Goal: Task Accomplishment & Management: Complete application form

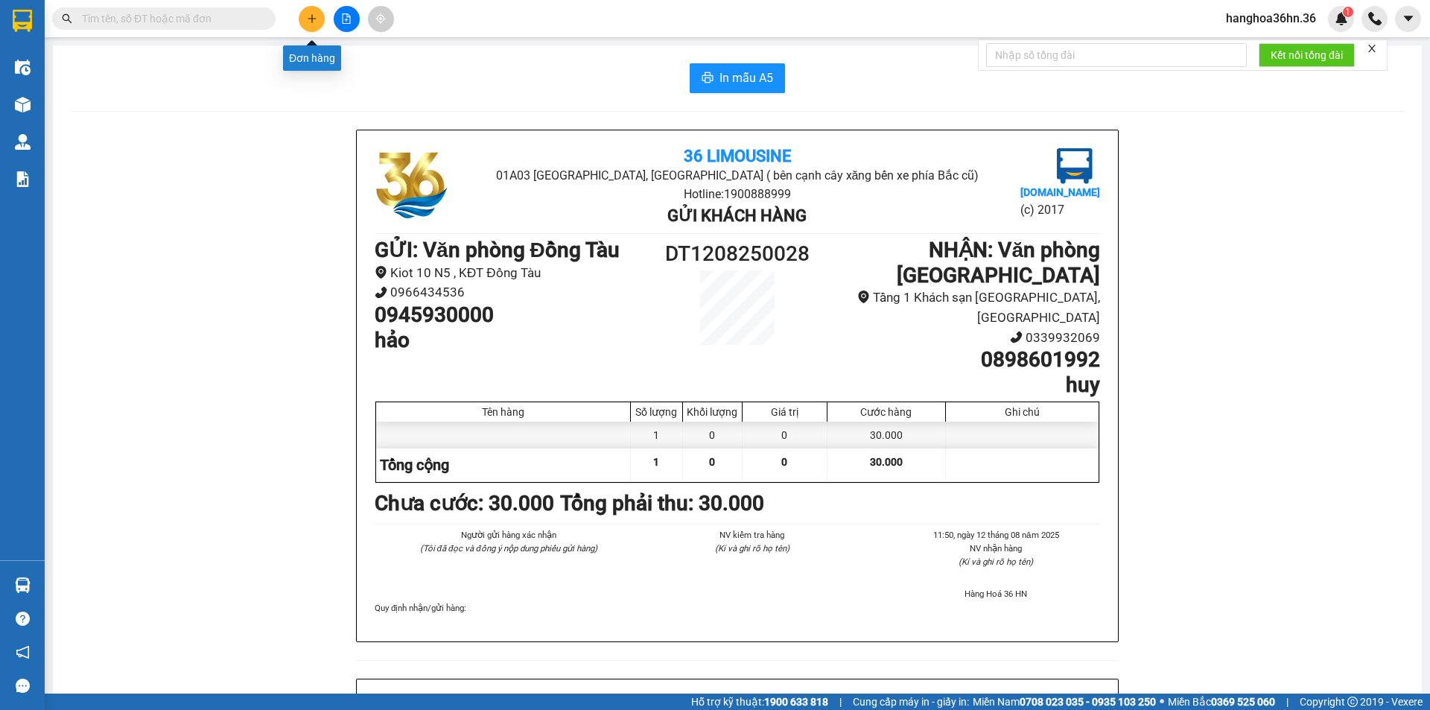
drag, startPoint x: 0, startPoint y: 0, endPoint x: 308, endPoint y: 31, distance: 309.2
click at [308, 31] on button at bounding box center [312, 19] width 26 height 26
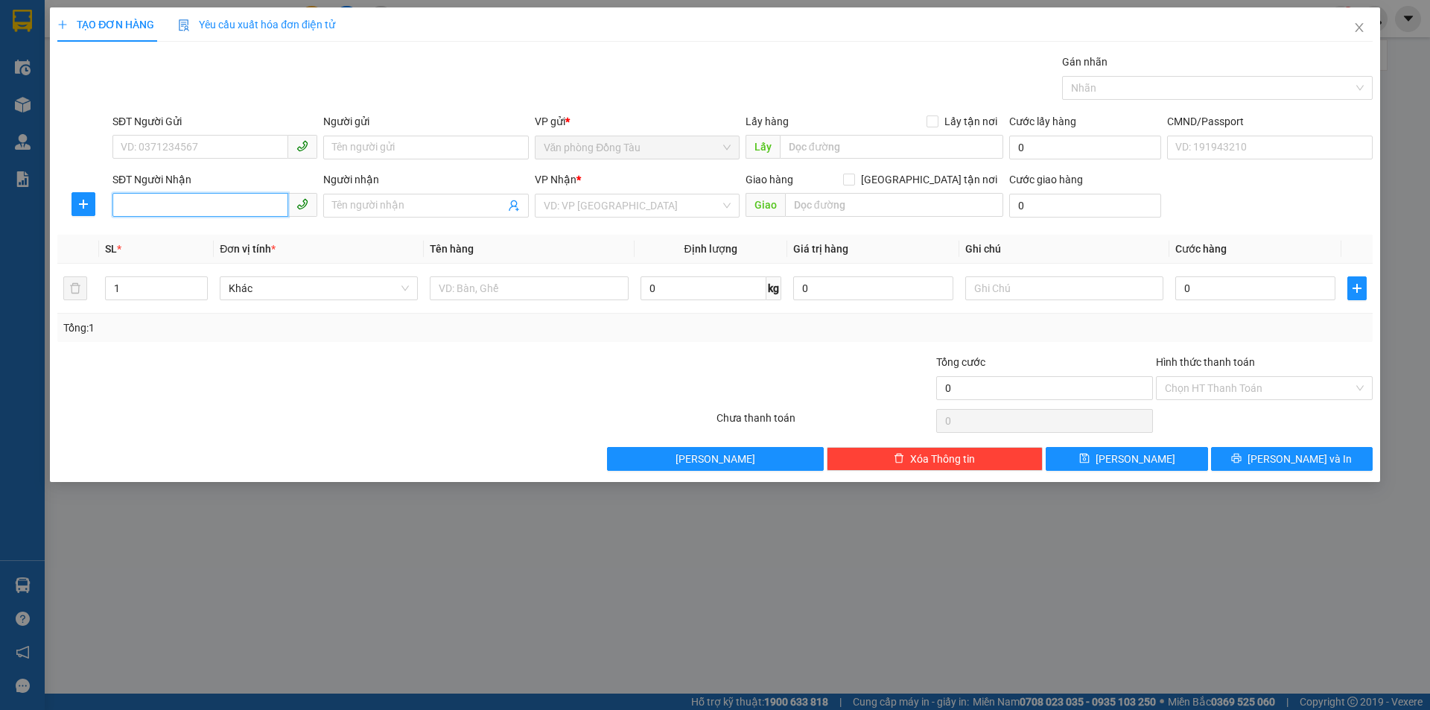
click at [166, 205] on input "SĐT Người Nhận" at bounding box center [200, 205] width 176 height 24
type input "0372189468"
click at [226, 236] on div "0372189468 - A HẠNH" at bounding box center [214, 235] width 187 height 16
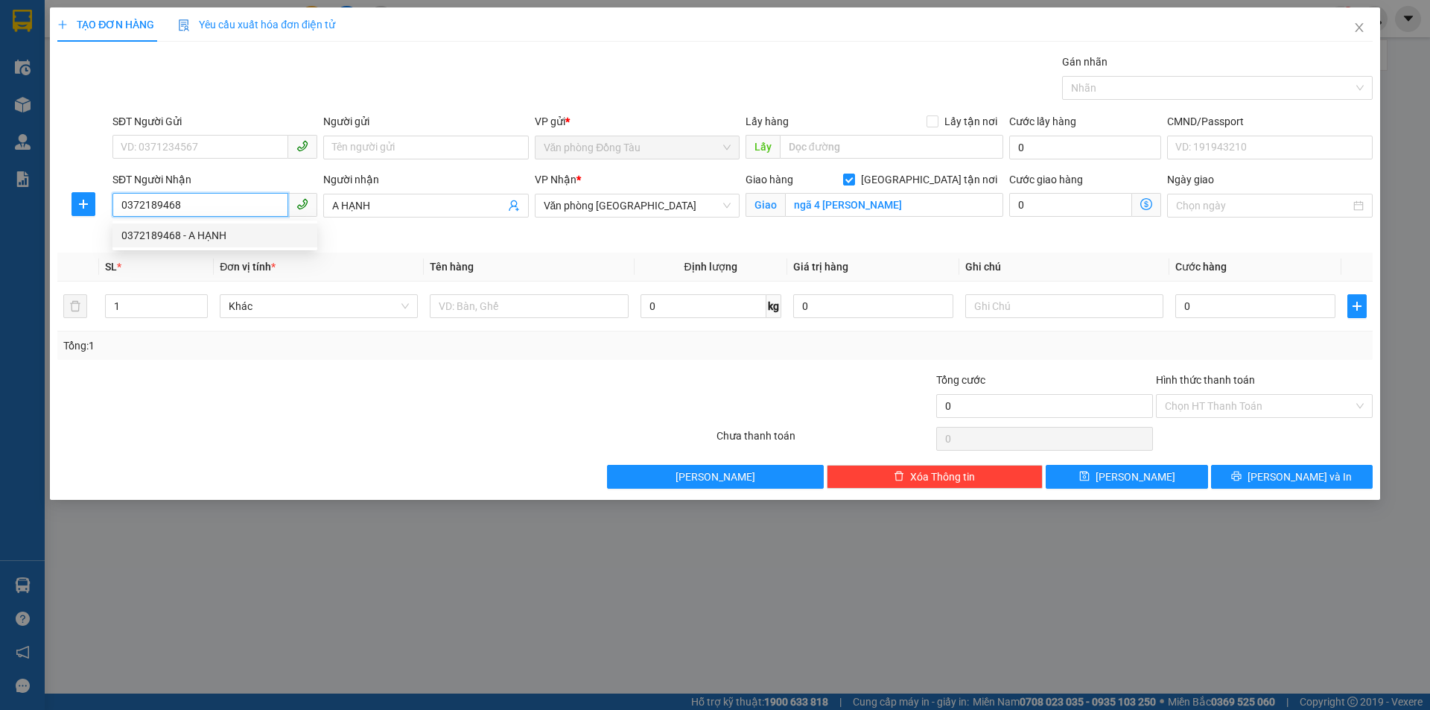
type input "A HẠNH"
checkbox input "true"
type input "ngã 4 [PERSON_NAME]"
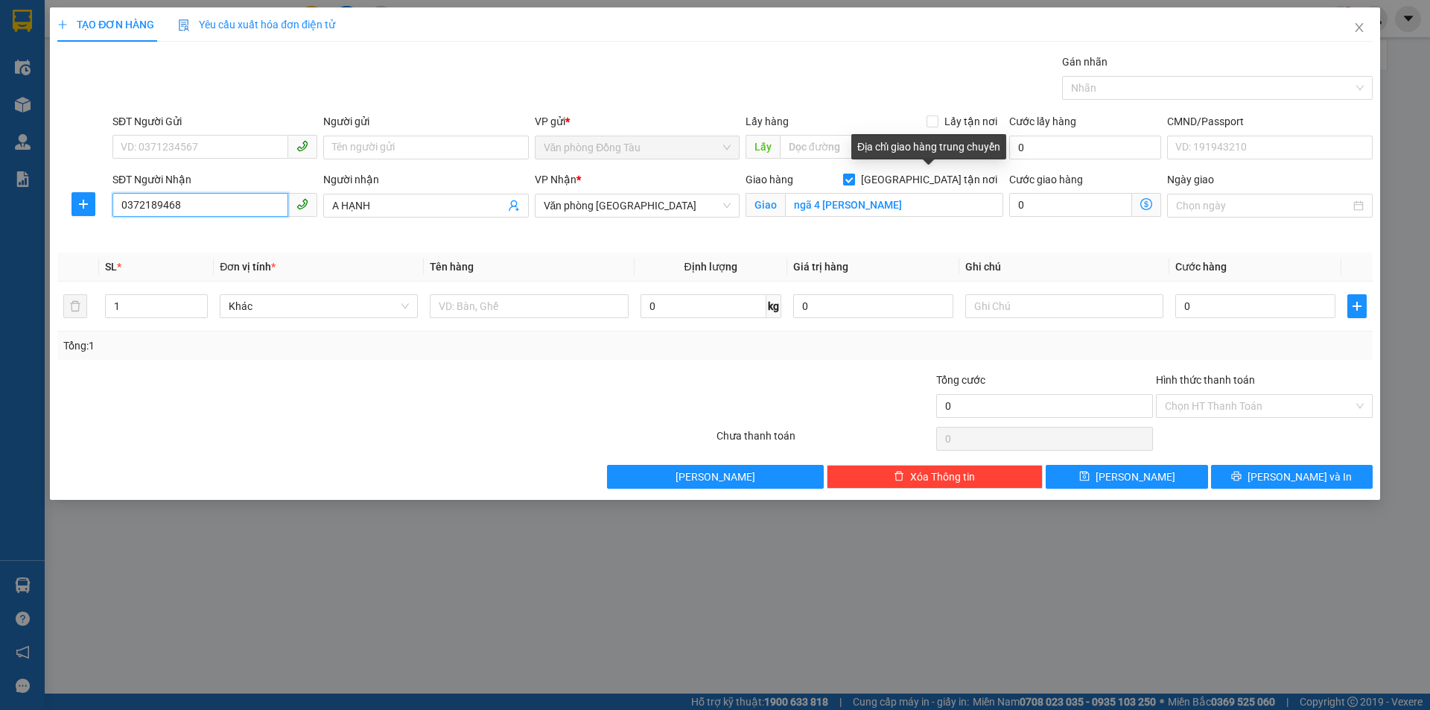
type input "0372189468"
click at [854, 178] on input "[GEOGRAPHIC_DATA] tận nơi" at bounding box center [848, 179] width 10 height 10
checkbox input "false"
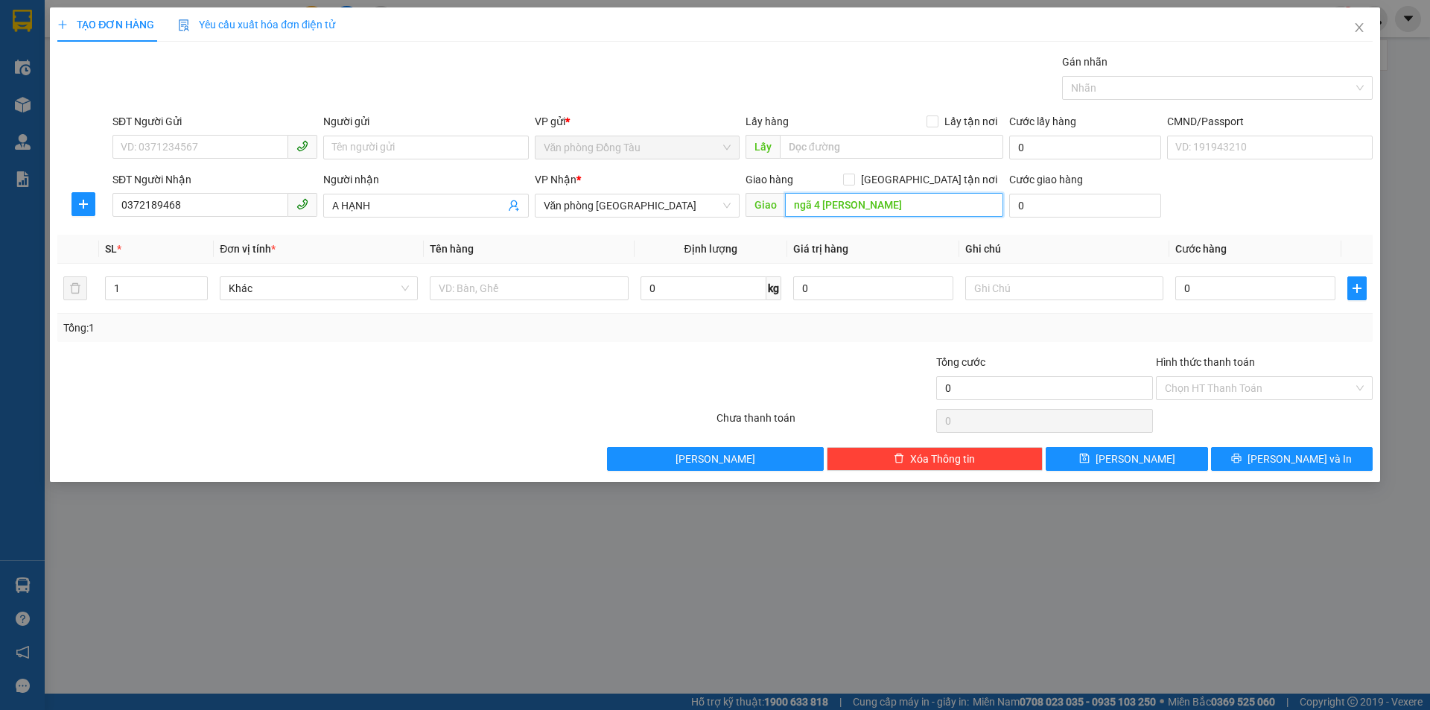
click at [910, 206] on input "ngã 4 [PERSON_NAME]" at bounding box center [894, 205] width 218 height 24
click at [1200, 290] on input "0" at bounding box center [1255, 288] width 160 height 24
type input "5"
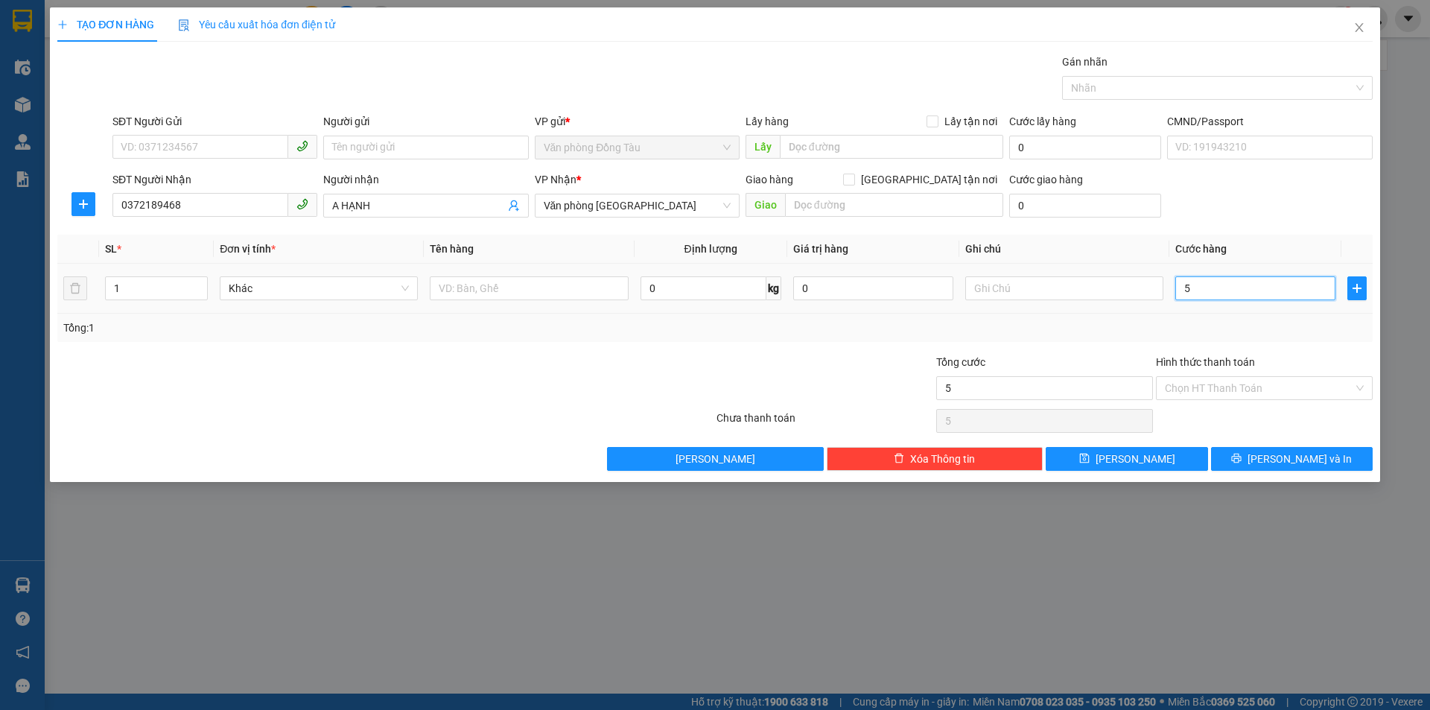
type input "50"
type input "500"
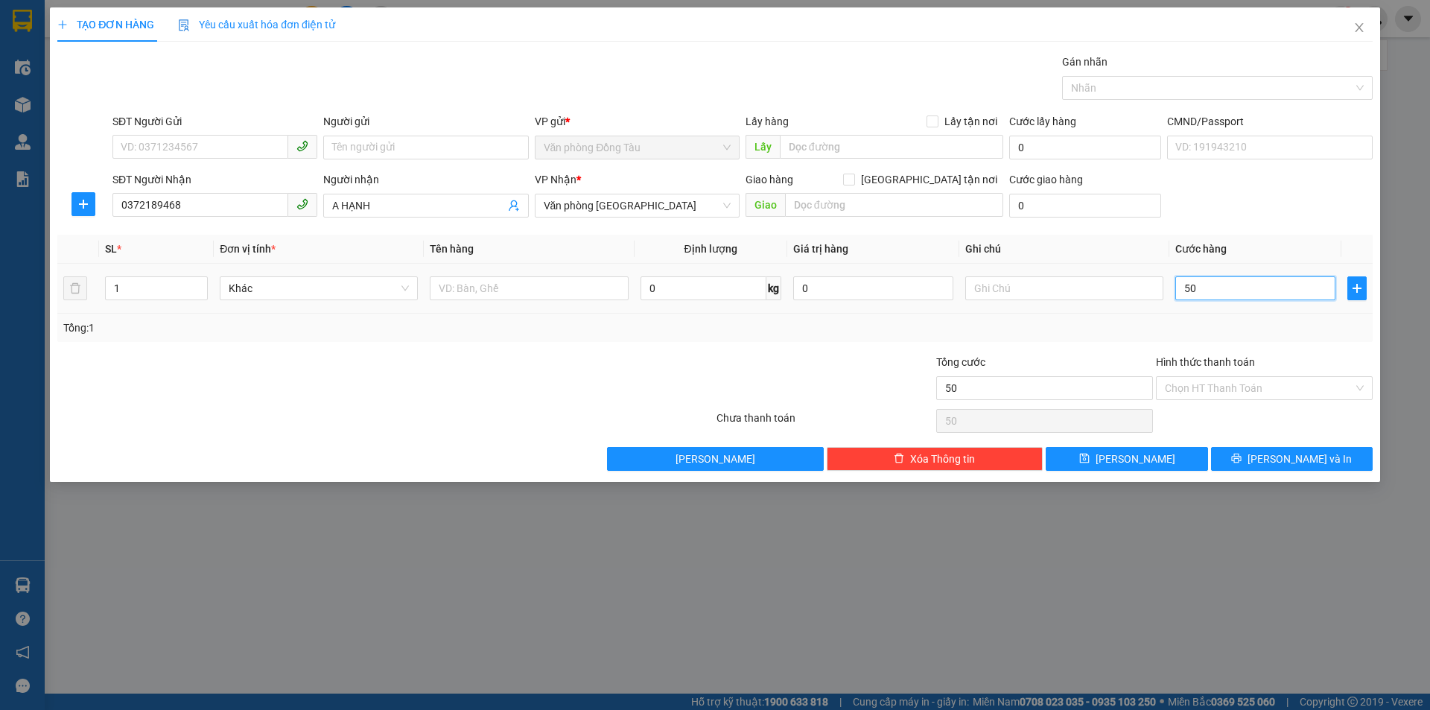
type input "500"
type input "5.000"
type input "50.000"
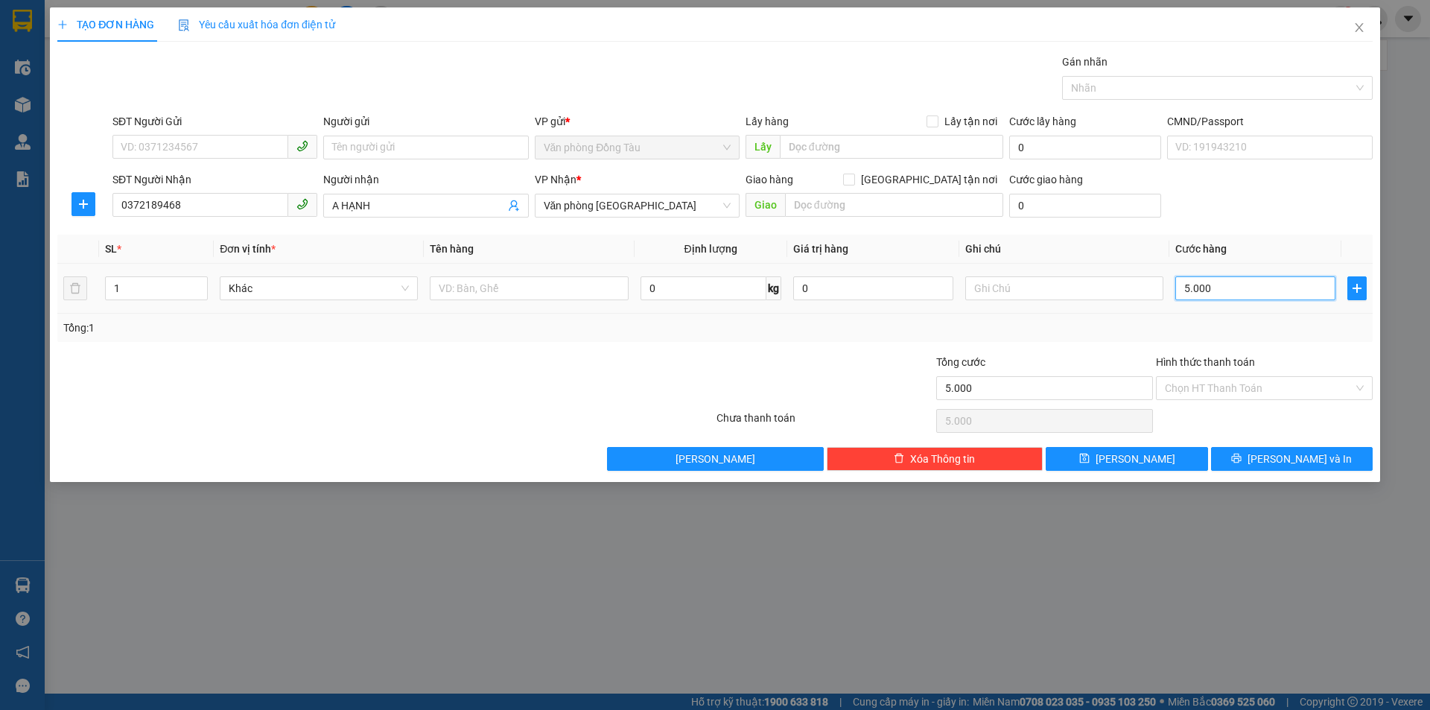
type input "50.000"
click at [1361, 28] on icon "close" at bounding box center [1359, 28] width 12 height 12
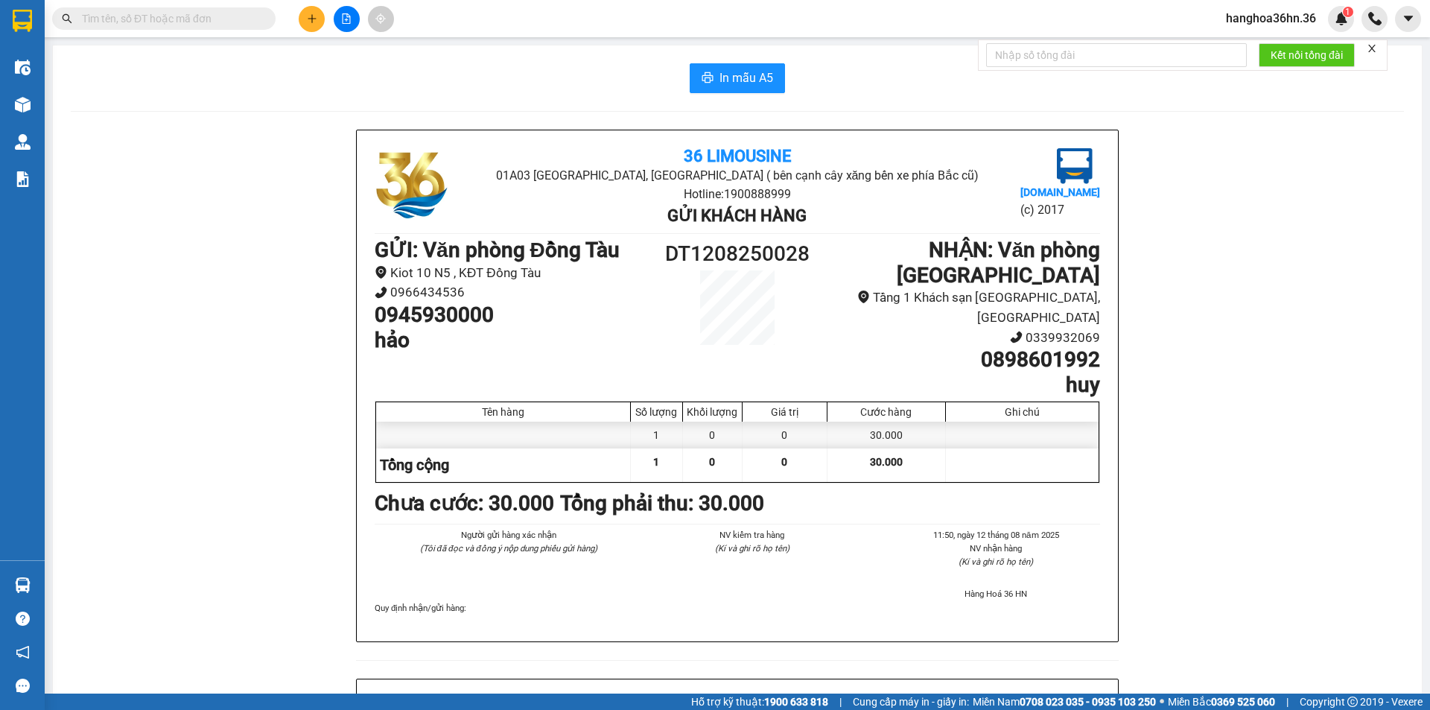
click at [310, 17] on icon "plus" at bounding box center [312, 18] width 10 height 10
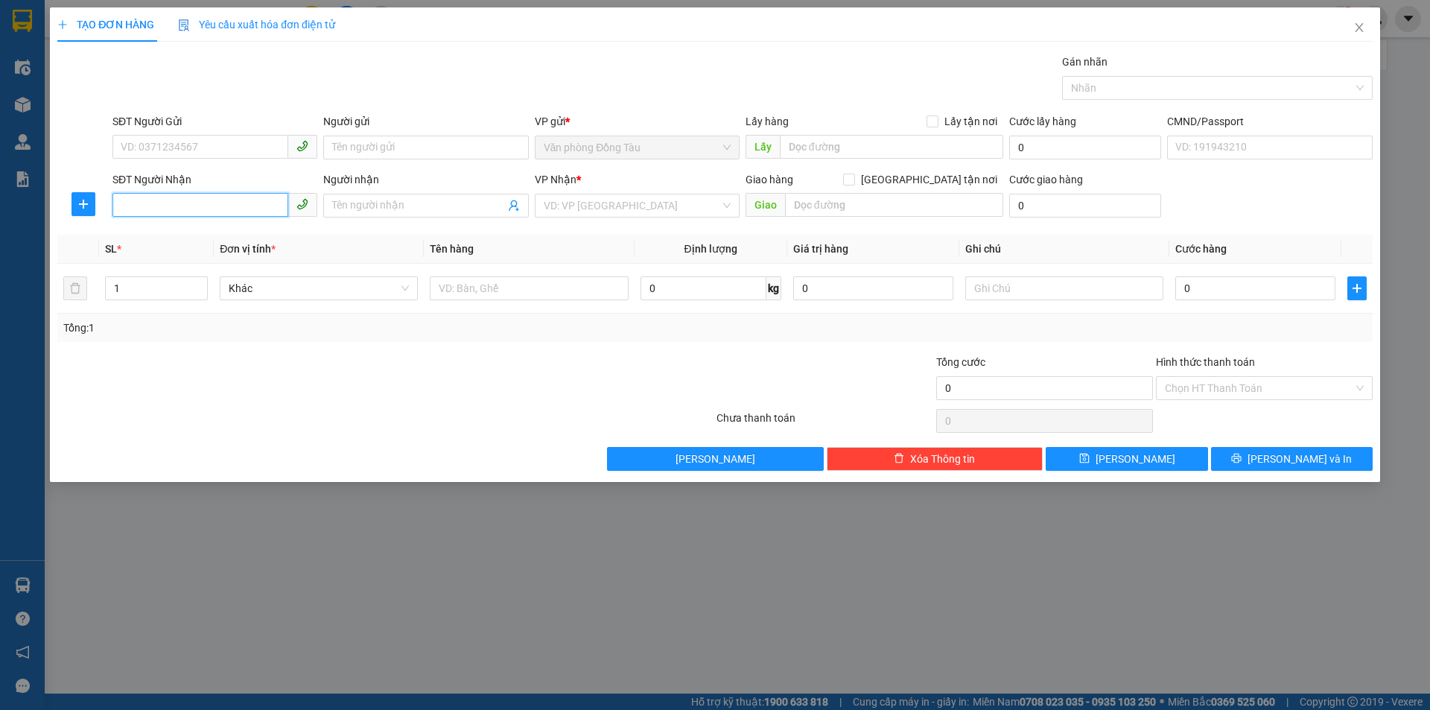
click at [194, 197] on input "SĐT Người Nhận" at bounding box center [200, 205] width 176 height 24
click at [220, 138] on input "SĐT Người Gửi" at bounding box center [200, 147] width 176 height 24
click at [222, 179] on div "0868119195 - aobongda" at bounding box center [214, 177] width 187 height 16
type input "0868119195"
type input "aobongda"
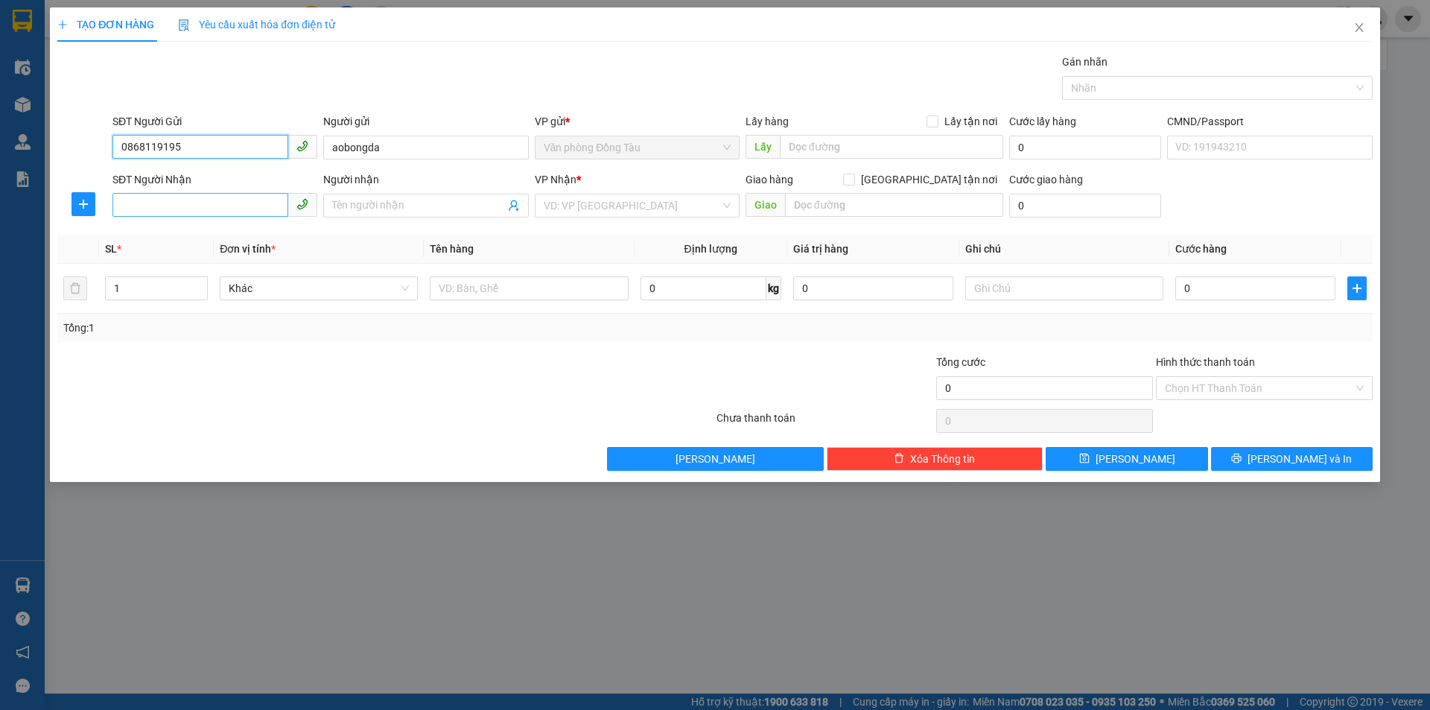
type input "0868119195"
click at [210, 196] on input "SĐT Người Nhận" at bounding box center [200, 205] width 176 height 24
click at [203, 235] on div "0966357868 - th sport" at bounding box center [214, 235] width 187 height 16
type input "0966357868"
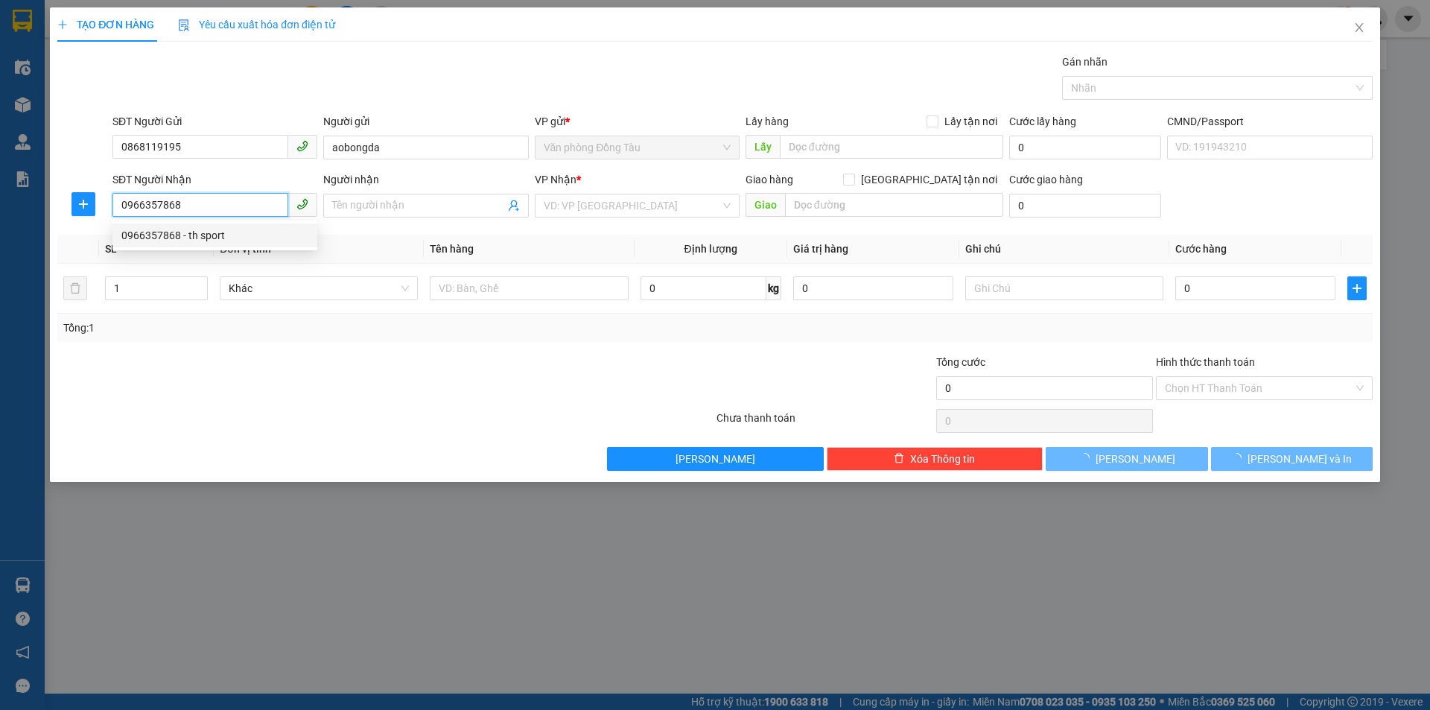
type input "th sport"
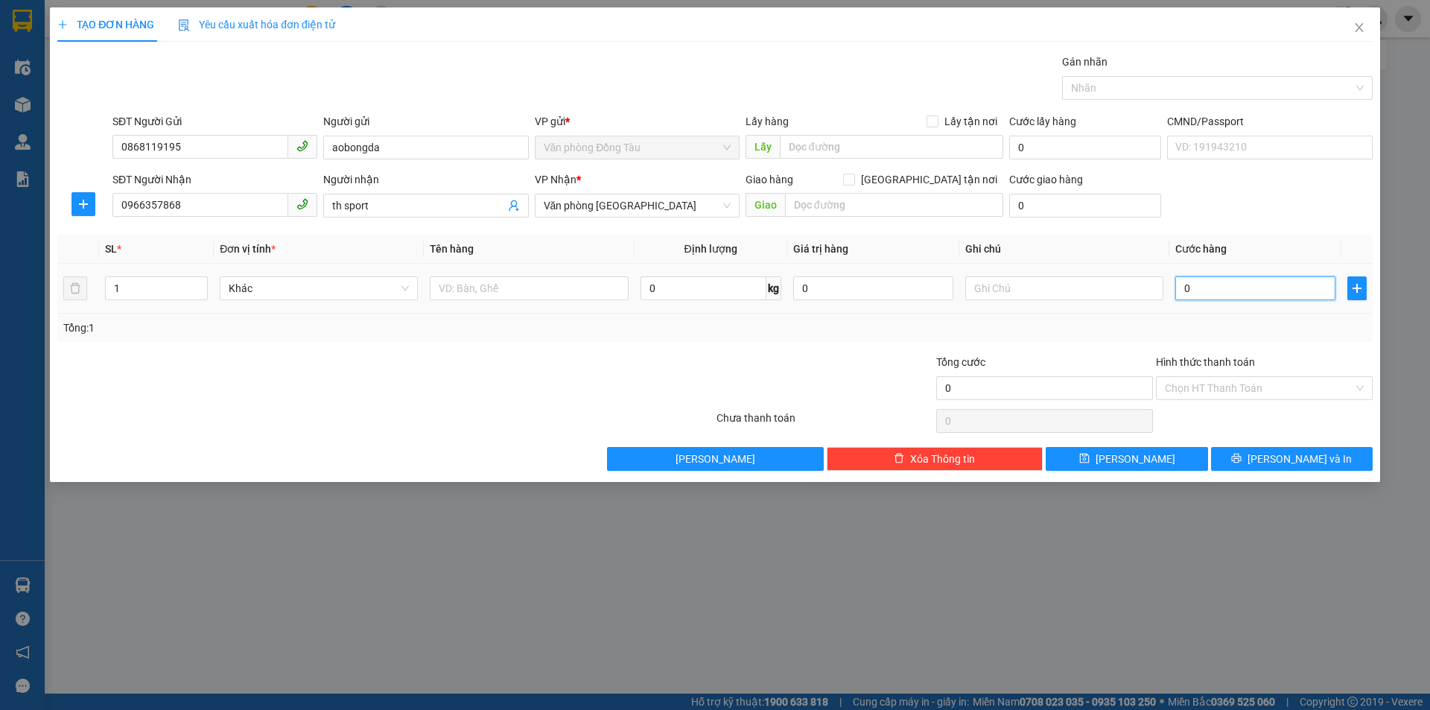
click at [1201, 291] on input "0" at bounding box center [1255, 288] width 160 height 24
type input "3"
type input "30"
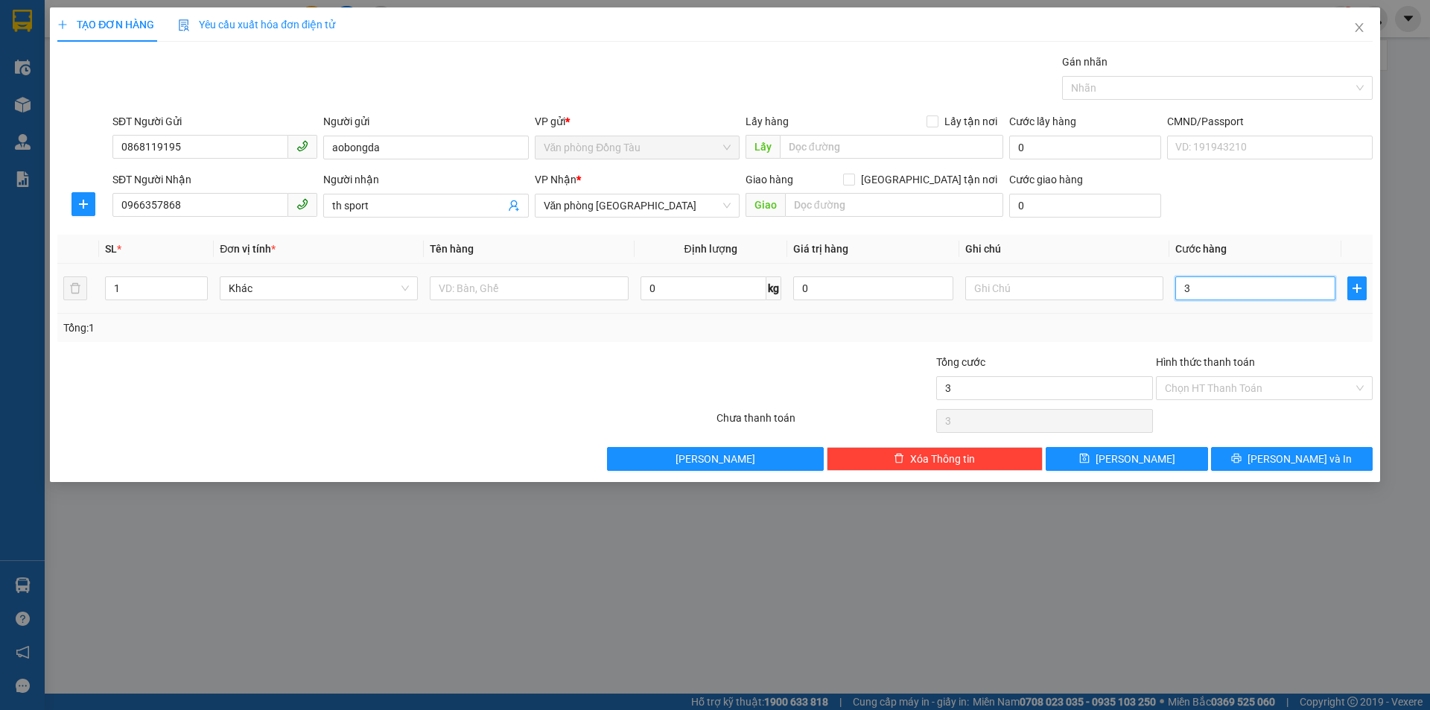
type input "30"
type input "300"
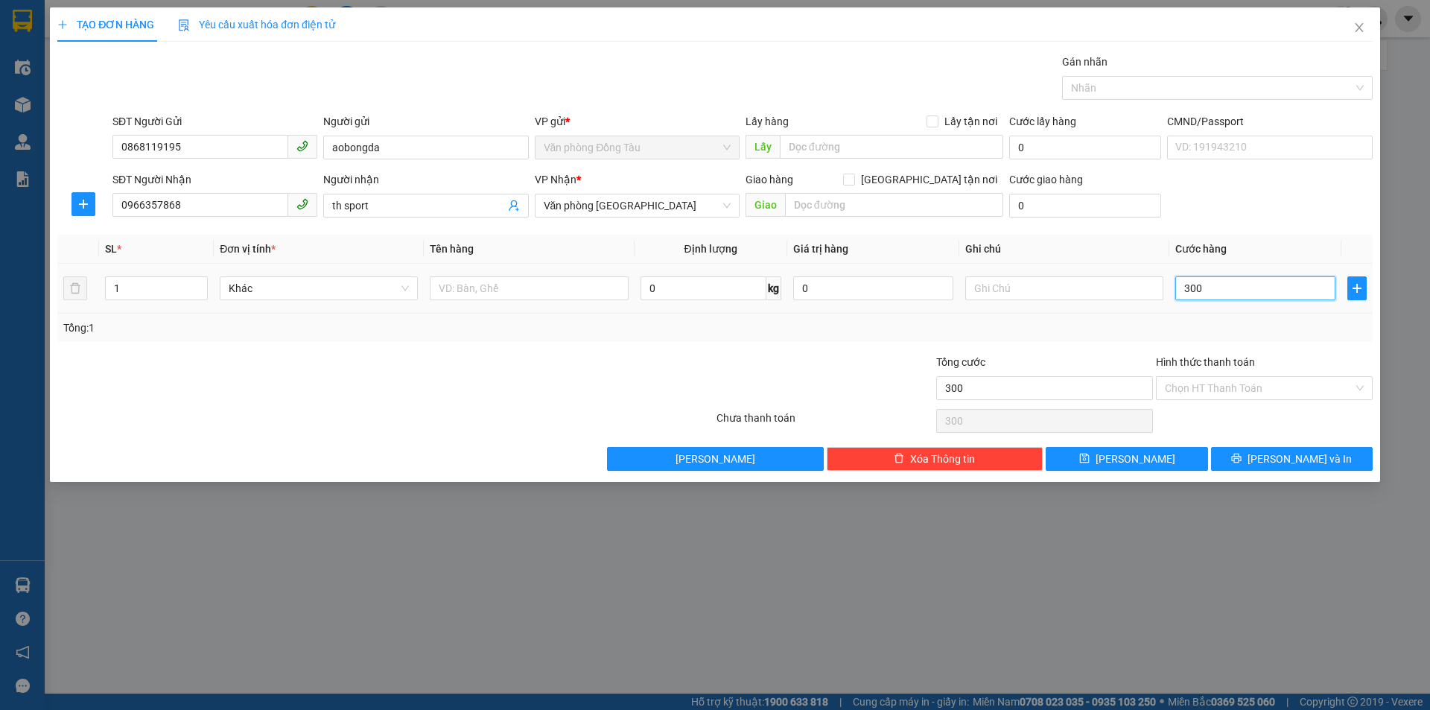
type input "3.000"
type input "30.000"
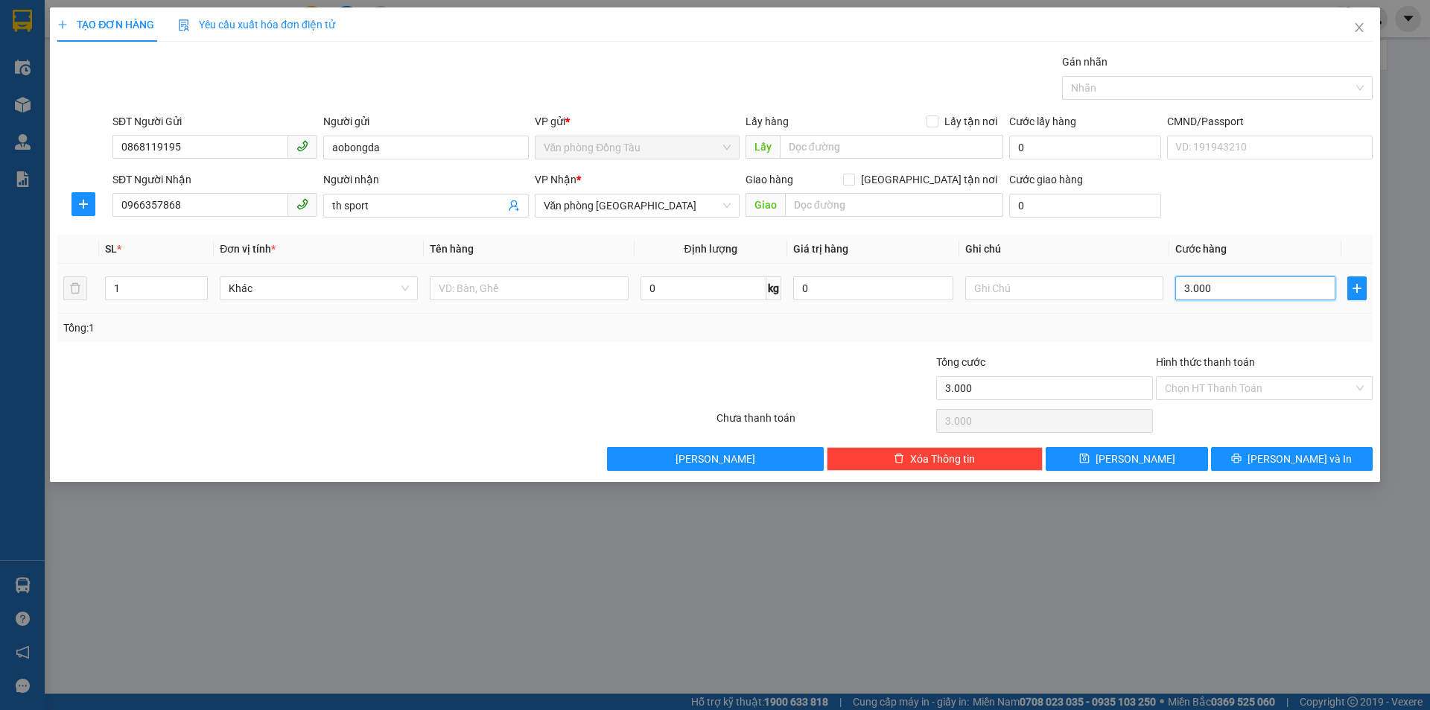
type input "30.000"
click at [1289, 457] on span "[PERSON_NAME] và In" at bounding box center [1300, 459] width 104 height 16
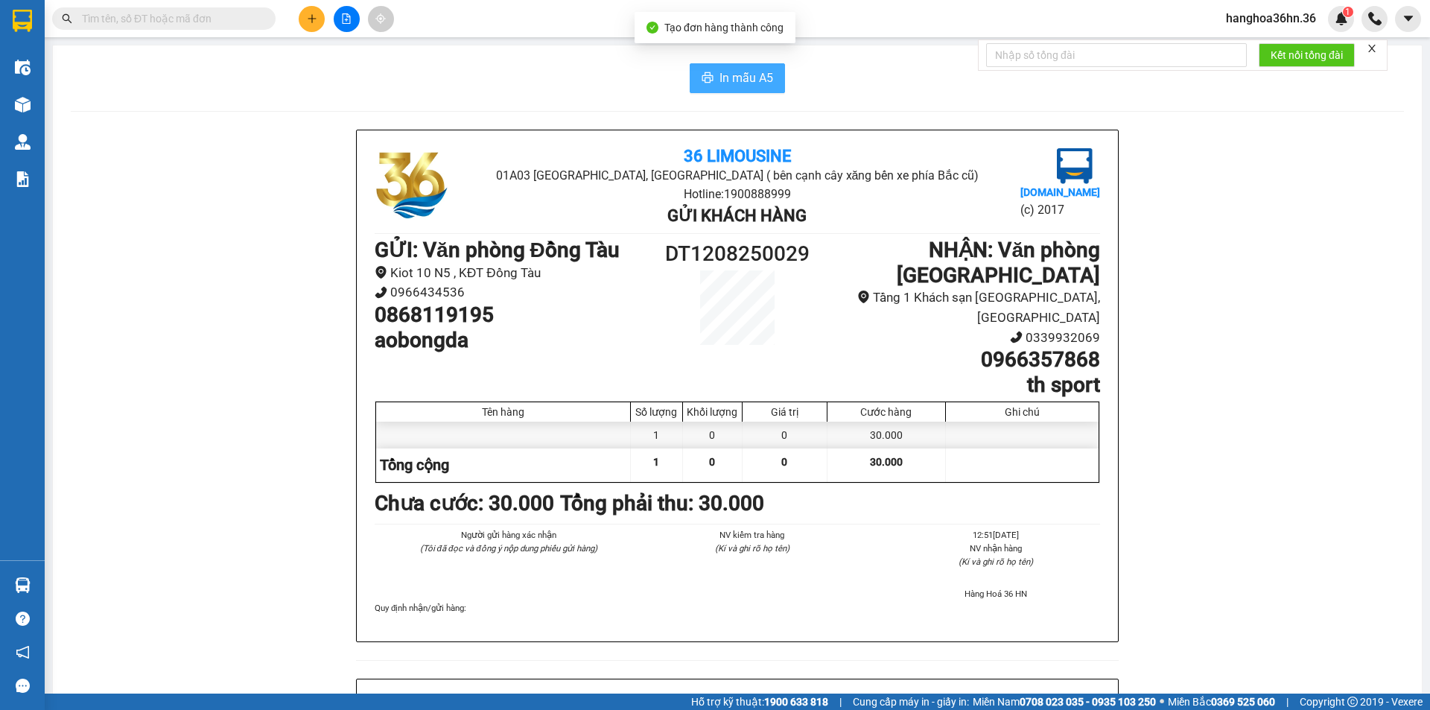
click at [720, 73] on span "In mẫu A5" at bounding box center [747, 78] width 54 height 19
click at [310, 20] on icon "plus" at bounding box center [312, 18] width 10 height 10
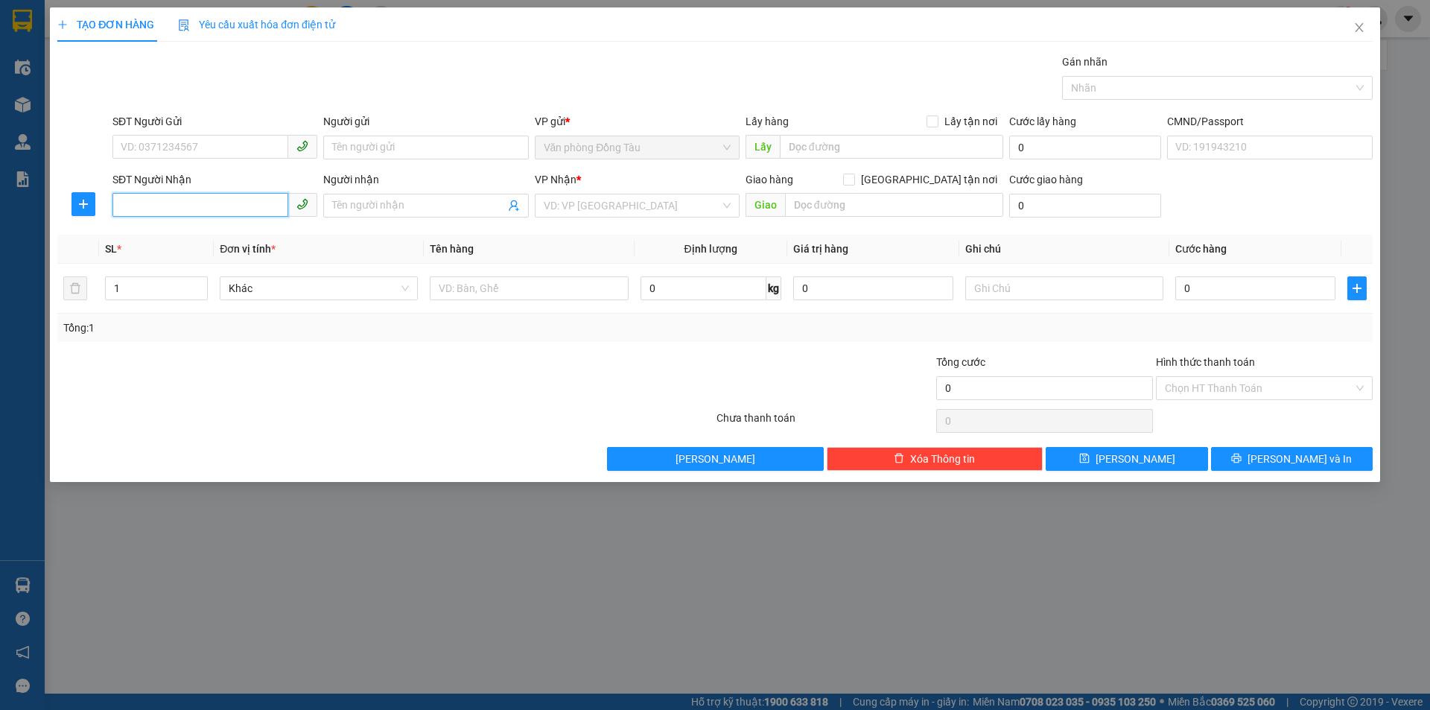
click at [215, 208] on input "SĐT Người Nhận" at bounding box center [200, 205] width 176 height 24
click at [186, 150] on input "SĐT Người Gửi" at bounding box center [200, 147] width 176 height 24
click at [208, 201] on input "SĐT Người Nhận" at bounding box center [200, 205] width 176 height 24
type input "0372189468"
click at [230, 241] on div "0372189468 - A HẠNH" at bounding box center [214, 235] width 187 height 16
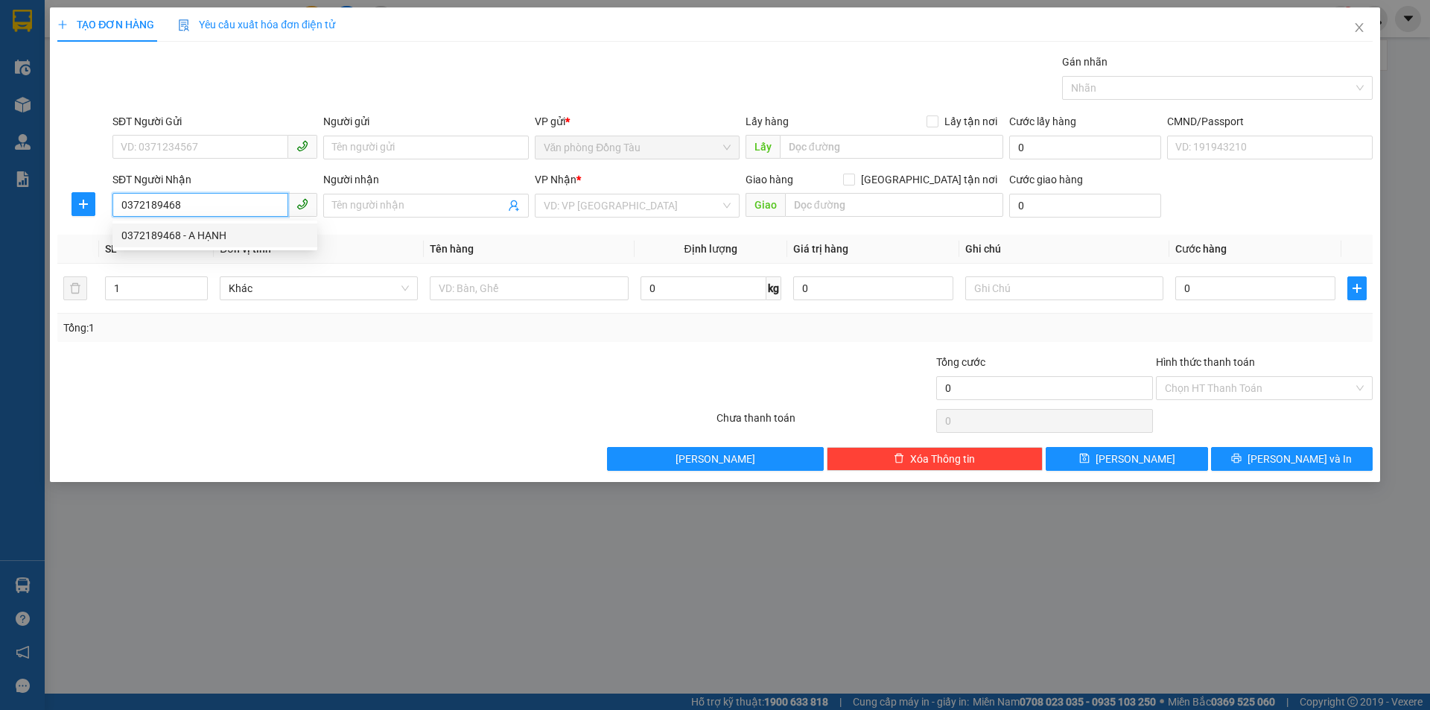
type input "A HẠNH"
checkbox input "true"
type input "ngã 4 [PERSON_NAME]"
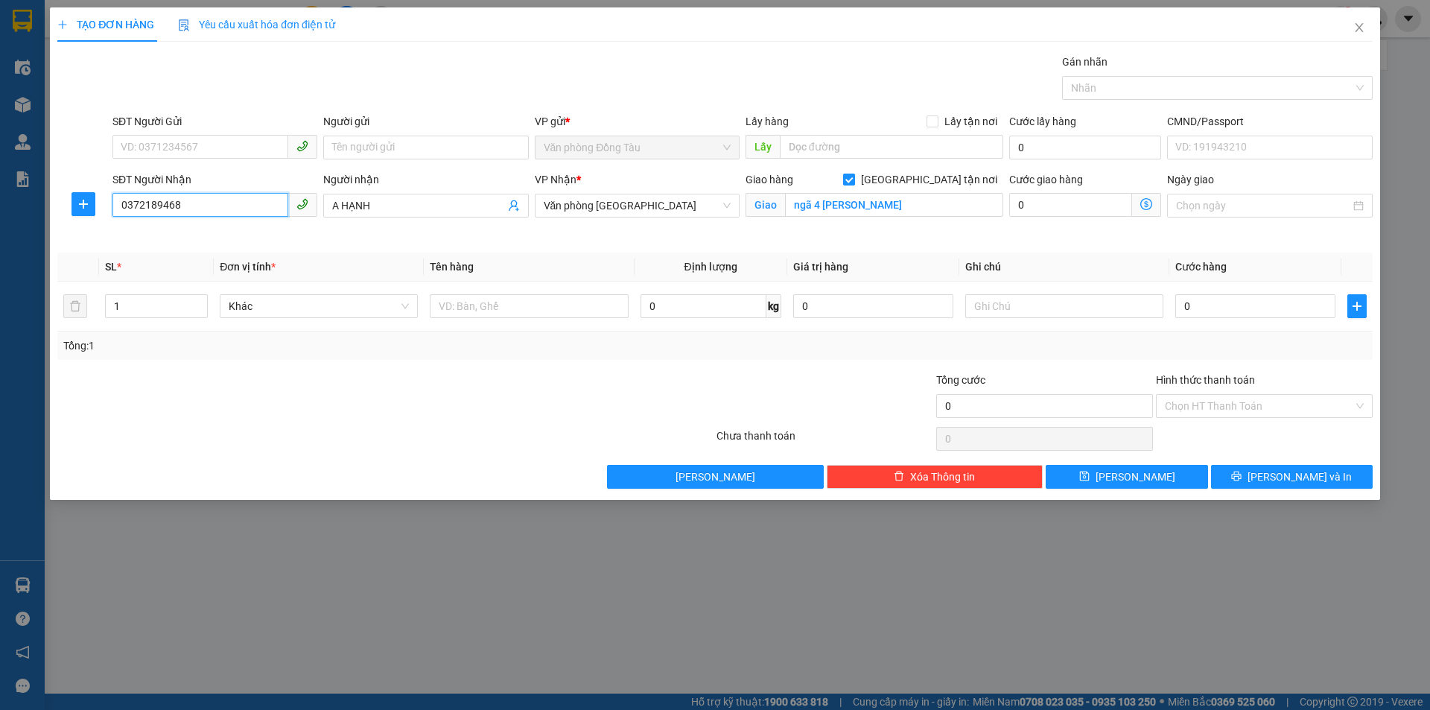
type input "0372189468"
click at [854, 181] on input "[GEOGRAPHIC_DATA] tận nơi" at bounding box center [848, 179] width 10 height 10
checkbox input "false"
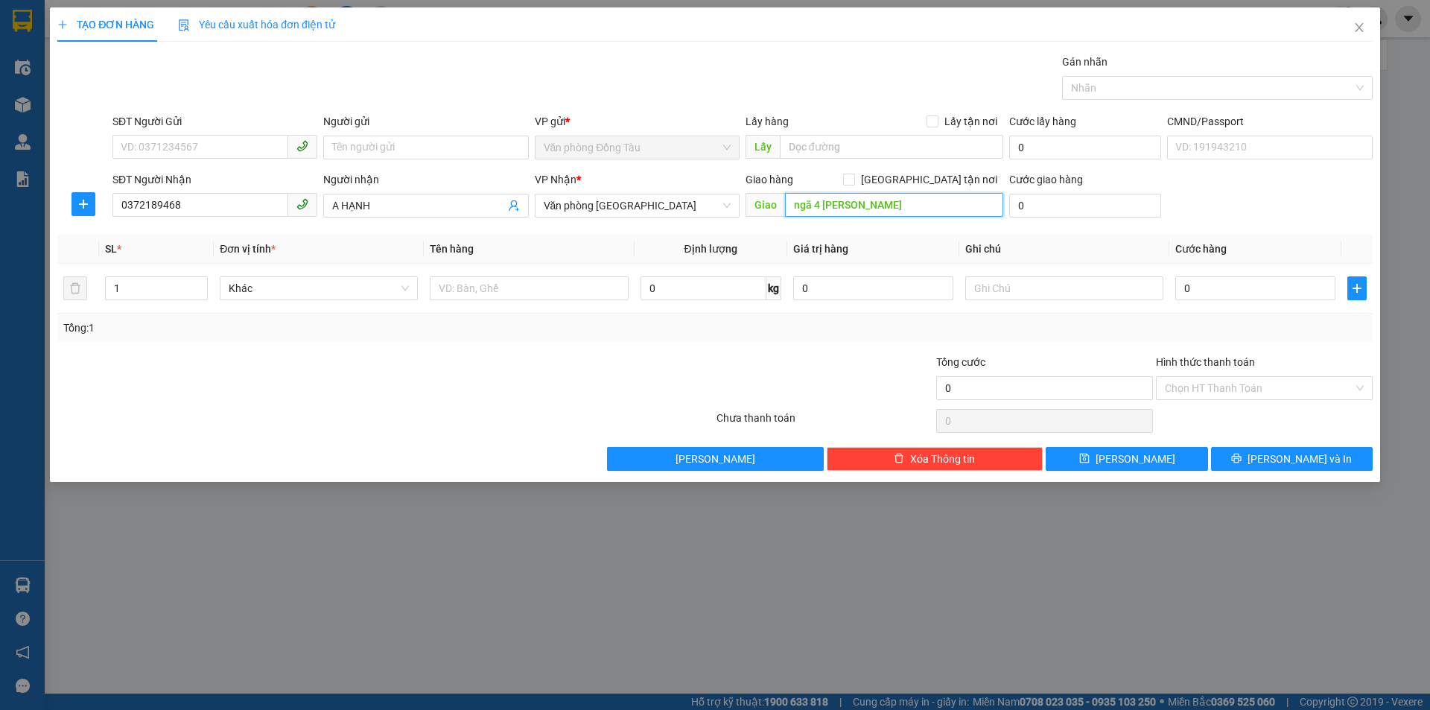
click at [937, 201] on input "ngã 4 [PERSON_NAME]" at bounding box center [894, 205] width 218 height 24
click at [1190, 286] on input "0" at bounding box center [1255, 288] width 160 height 24
type input "5"
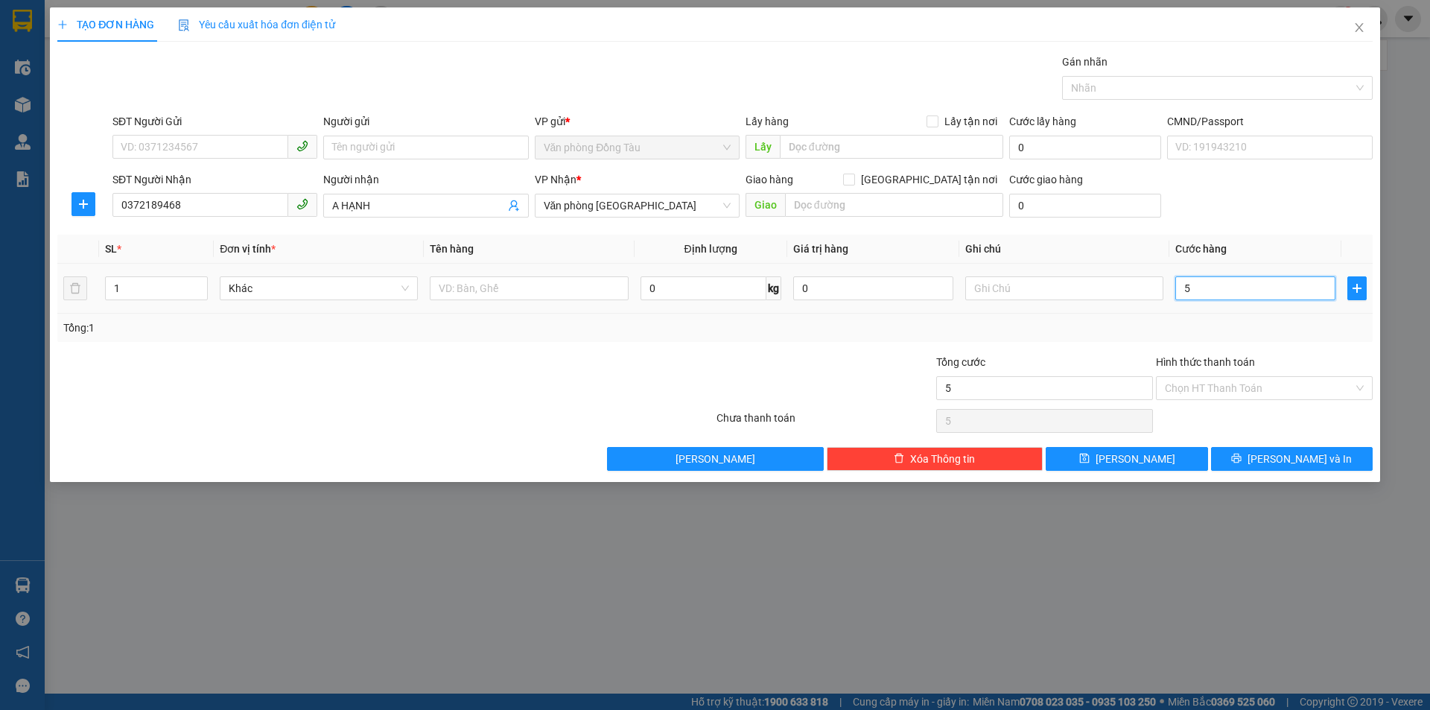
type input "50"
type input "500"
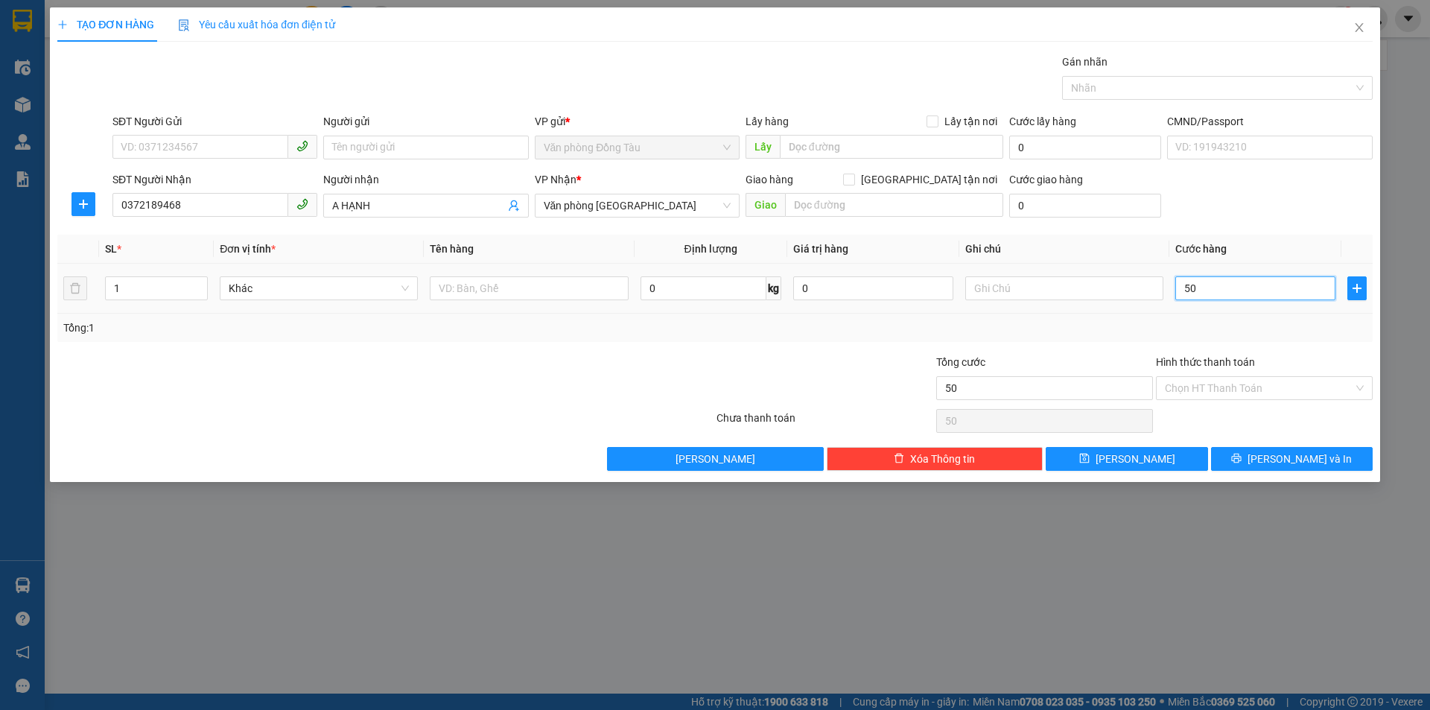
type input "500"
type input "5.000"
type input "50.000"
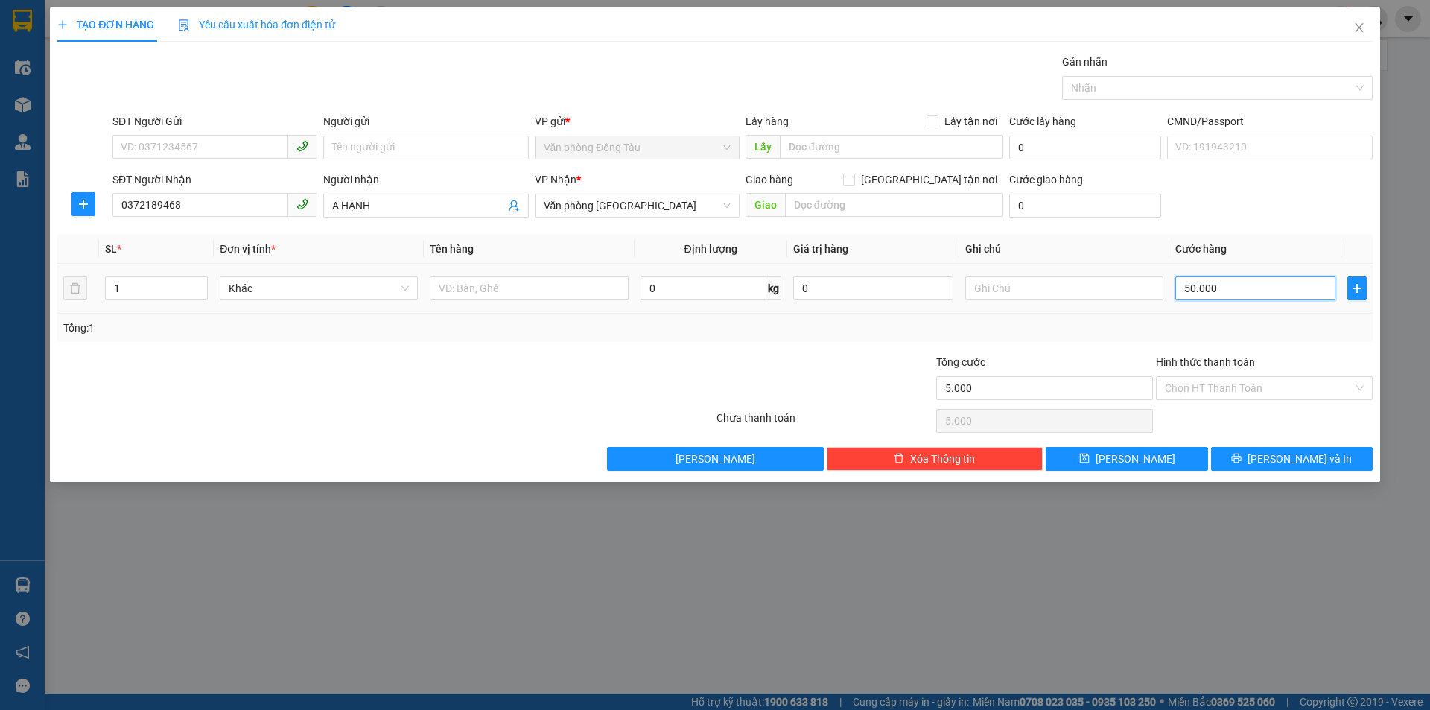
type input "50.000"
click at [1290, 463] on span "[PERSON_NAME] và In" at bounding box center [1300, 459] width 104 height 16
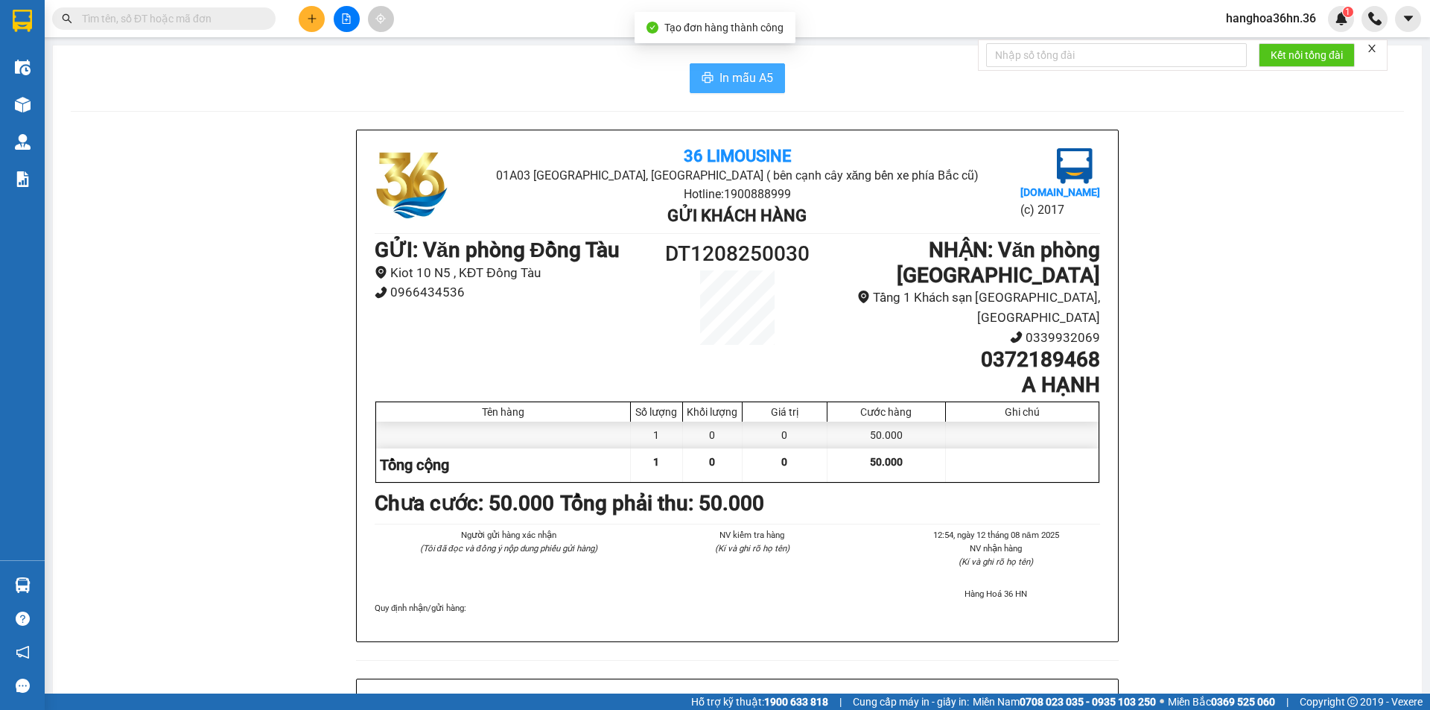
click at [755, 84] on span "In mẫu A5" at bounding box center [747, 78] width 54 height 19
